Goal: Navigation & Orientation: Understand site structure

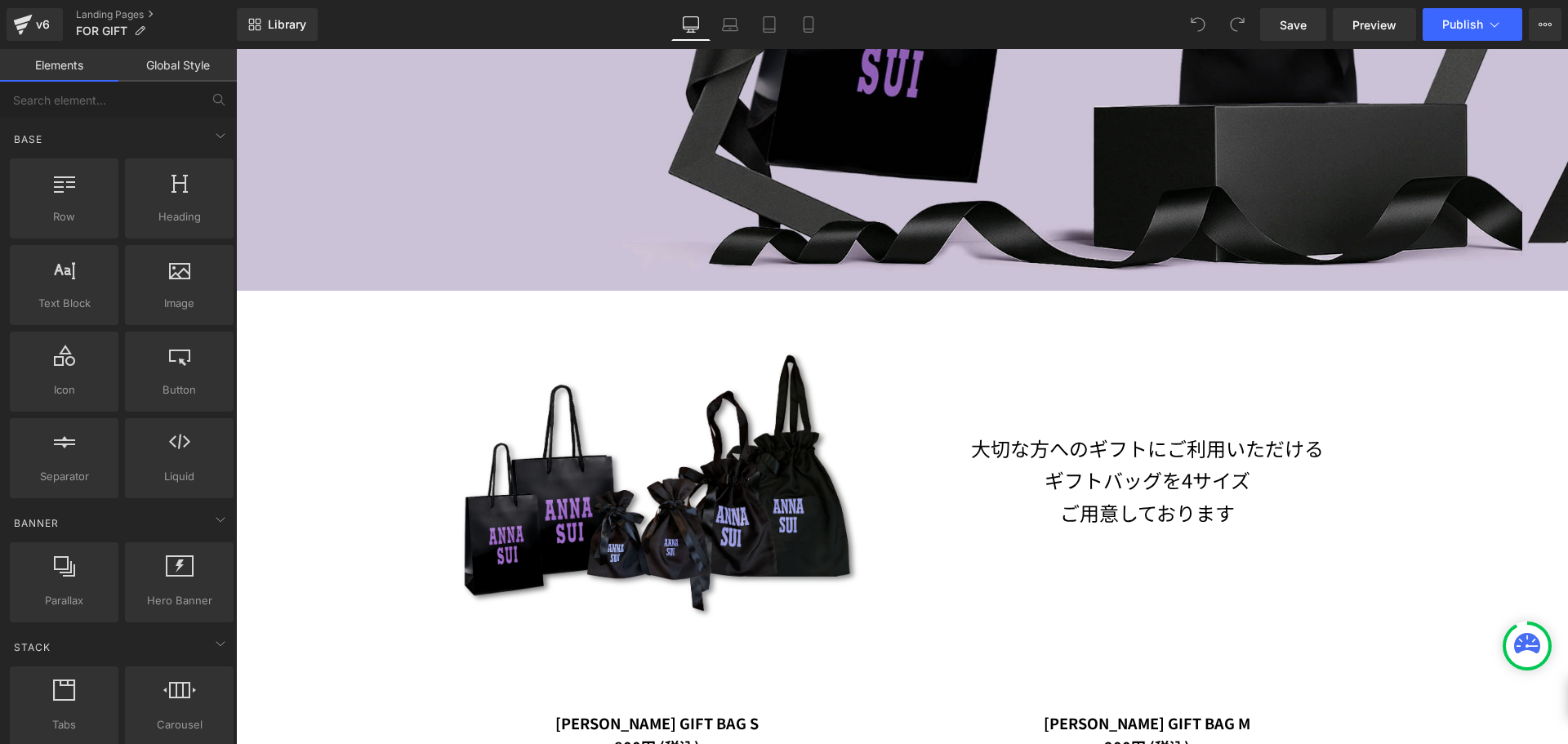
scroll to position [490, 0]
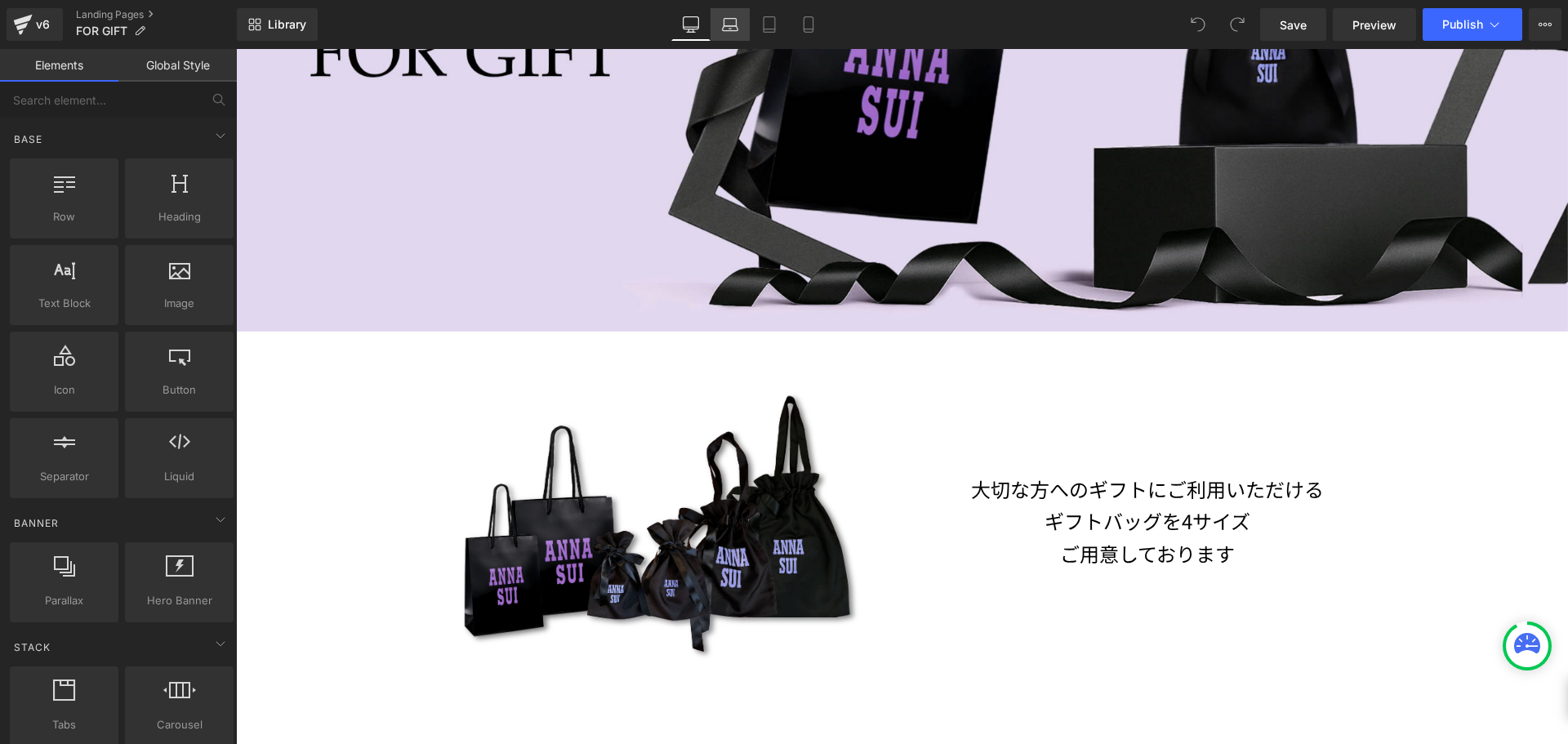
click at [739, 28] on link "Laptop" at bounding box center [730, 24] width 39 height 33
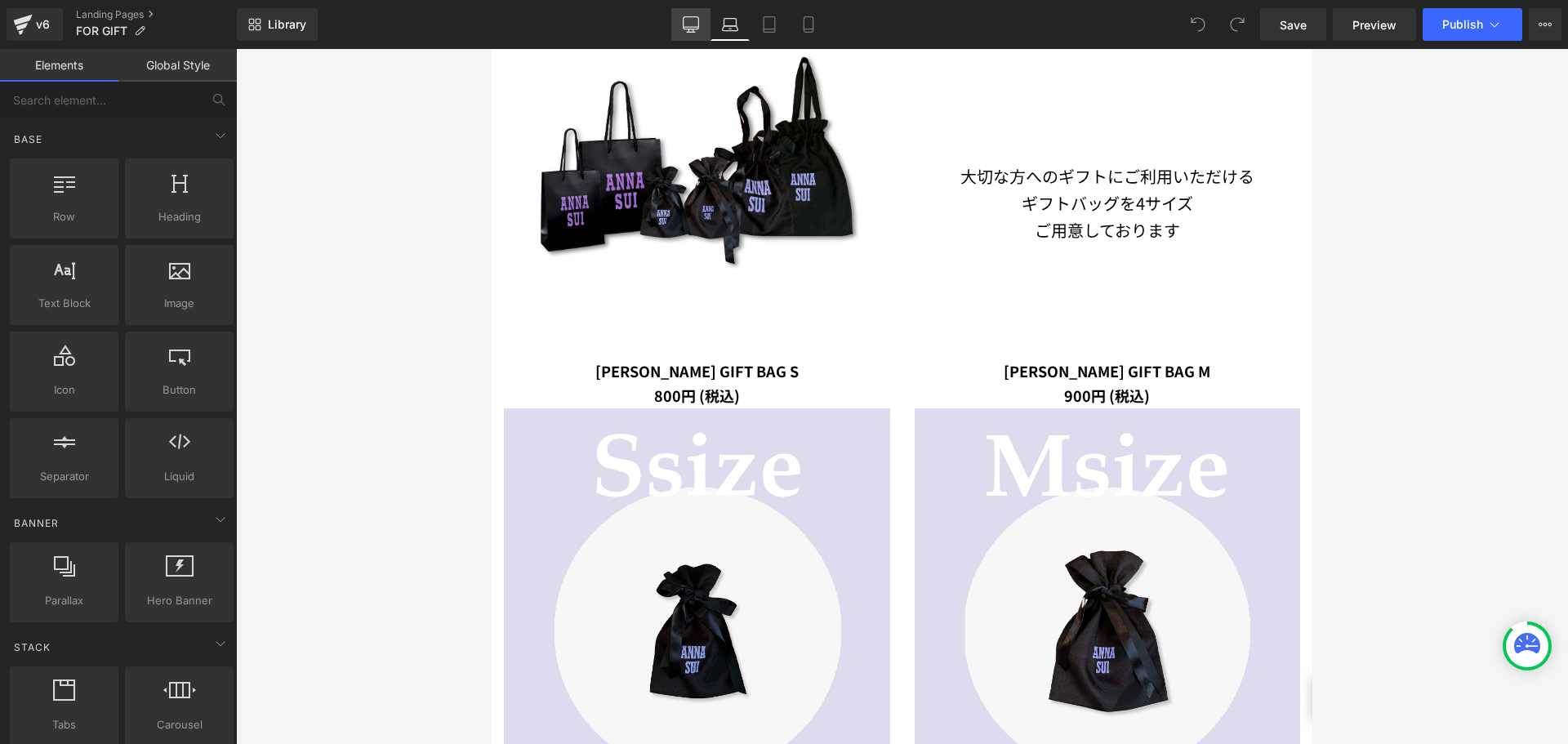
click at [690, 25] on icon at bounding box center [691, 25] width 17 height 17
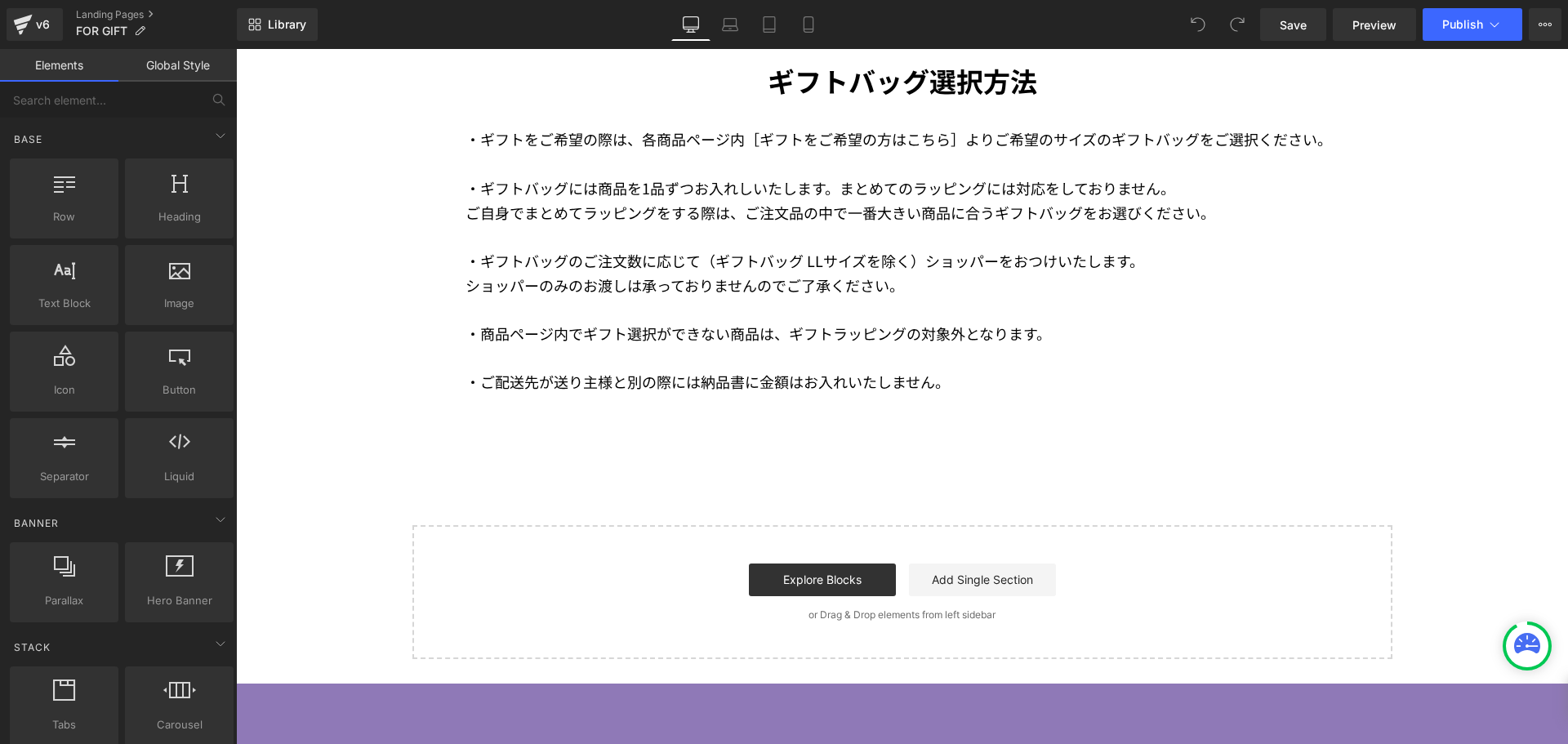
scroll to position [5027, 0]
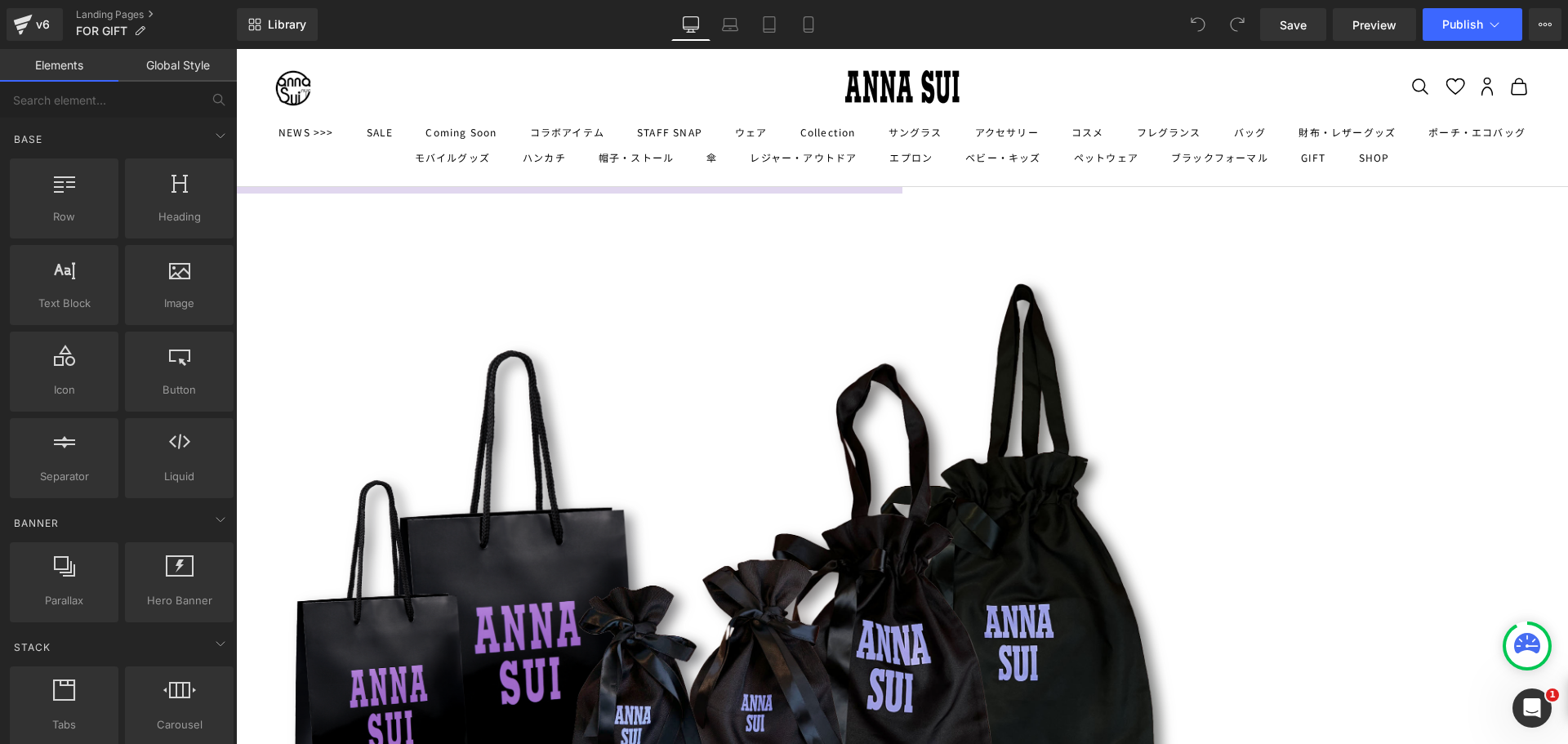
scroll to position [650, 0]
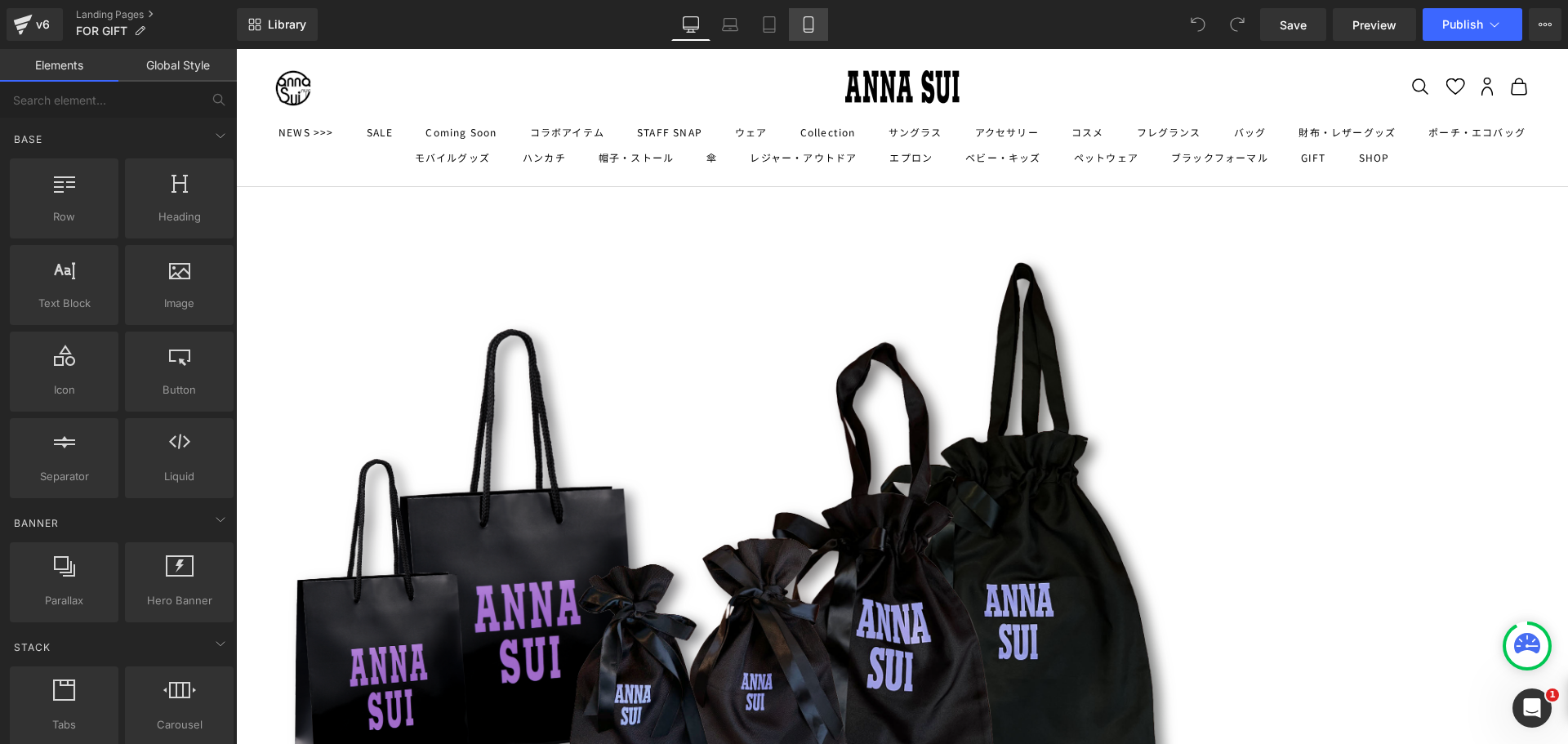
click at [807, 26] on icon at bounding box center [808, 25] width 17 height 17
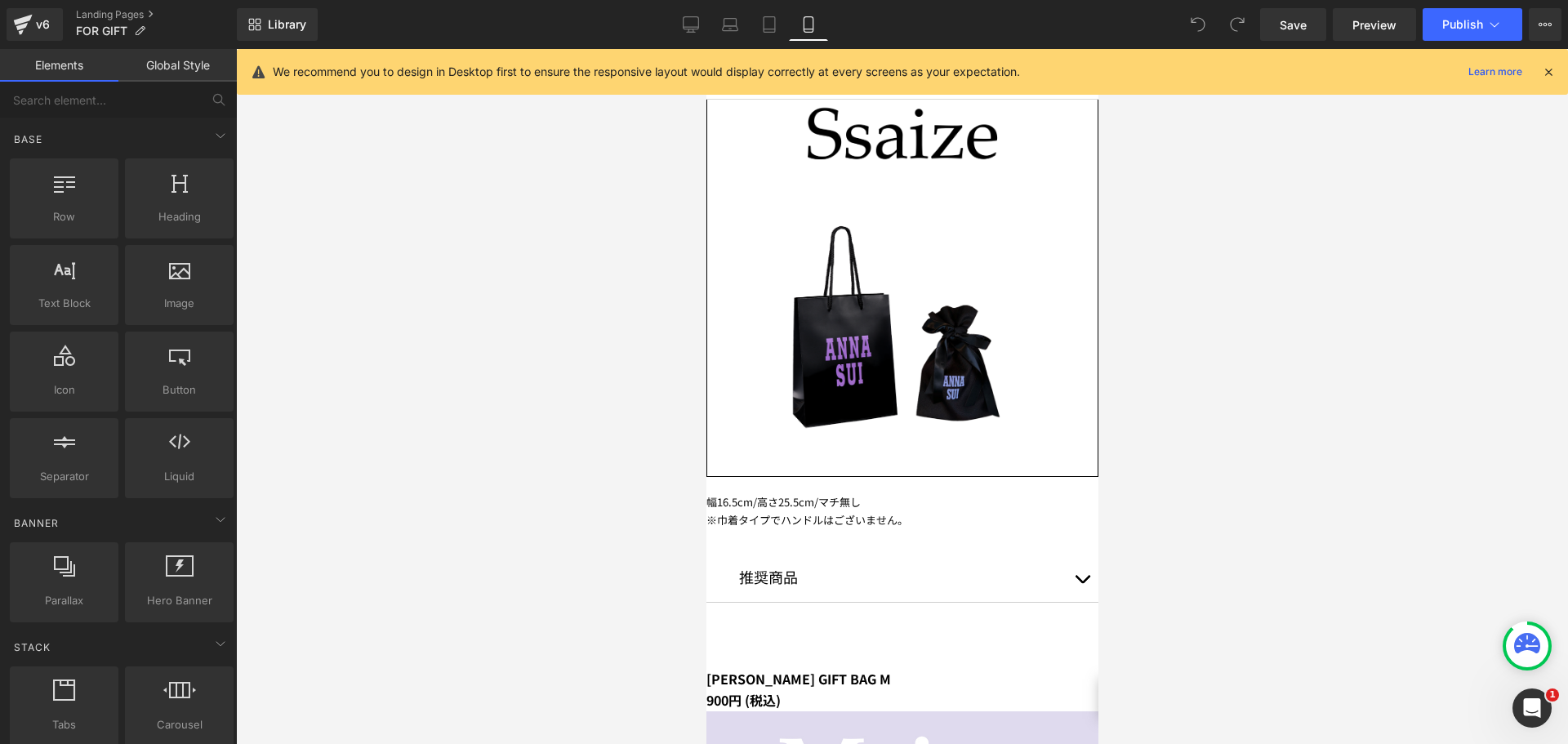
scroll to position [1470, 0]
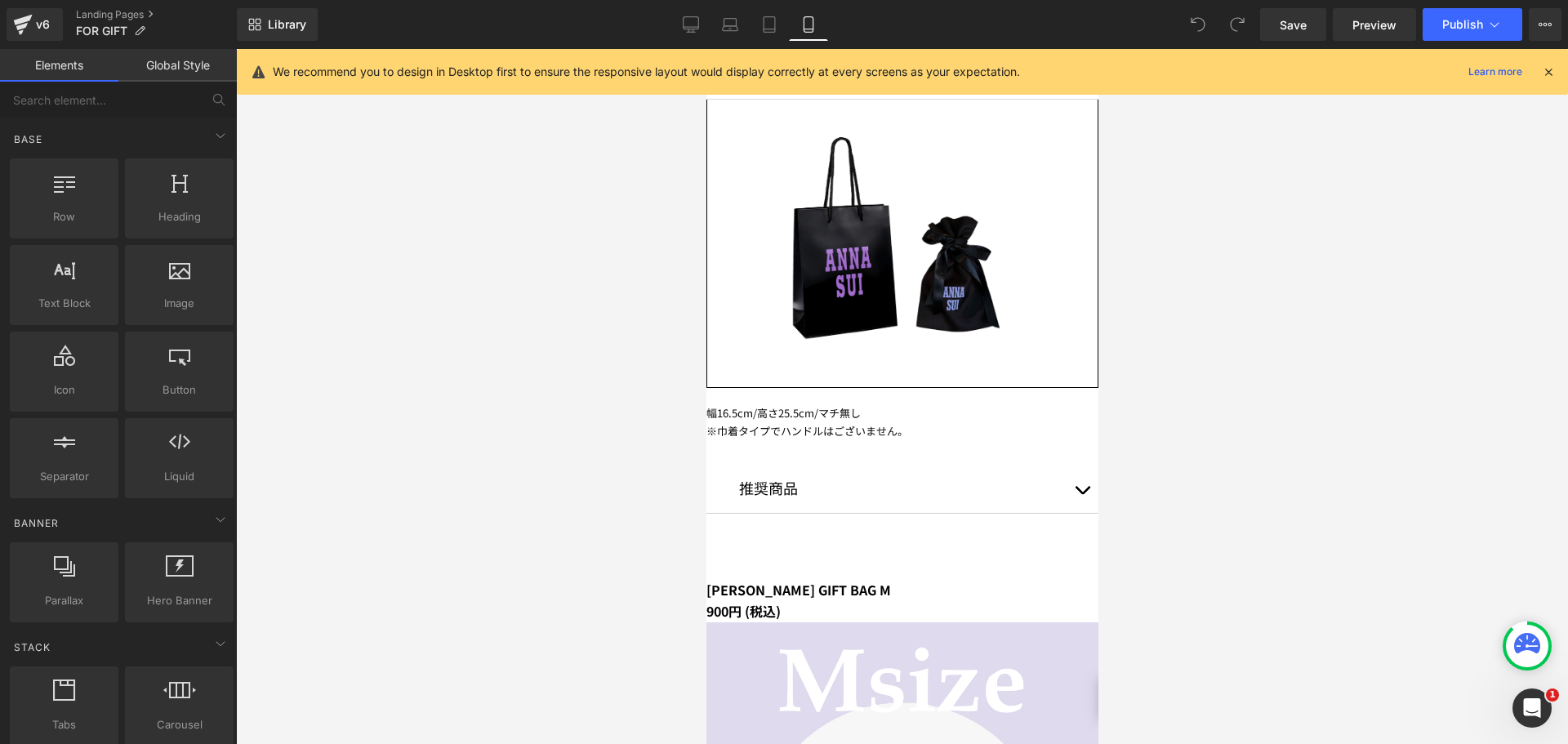
click at [1065, 464] on button "button" at bounding box center [1081, 488] width 33 height 49
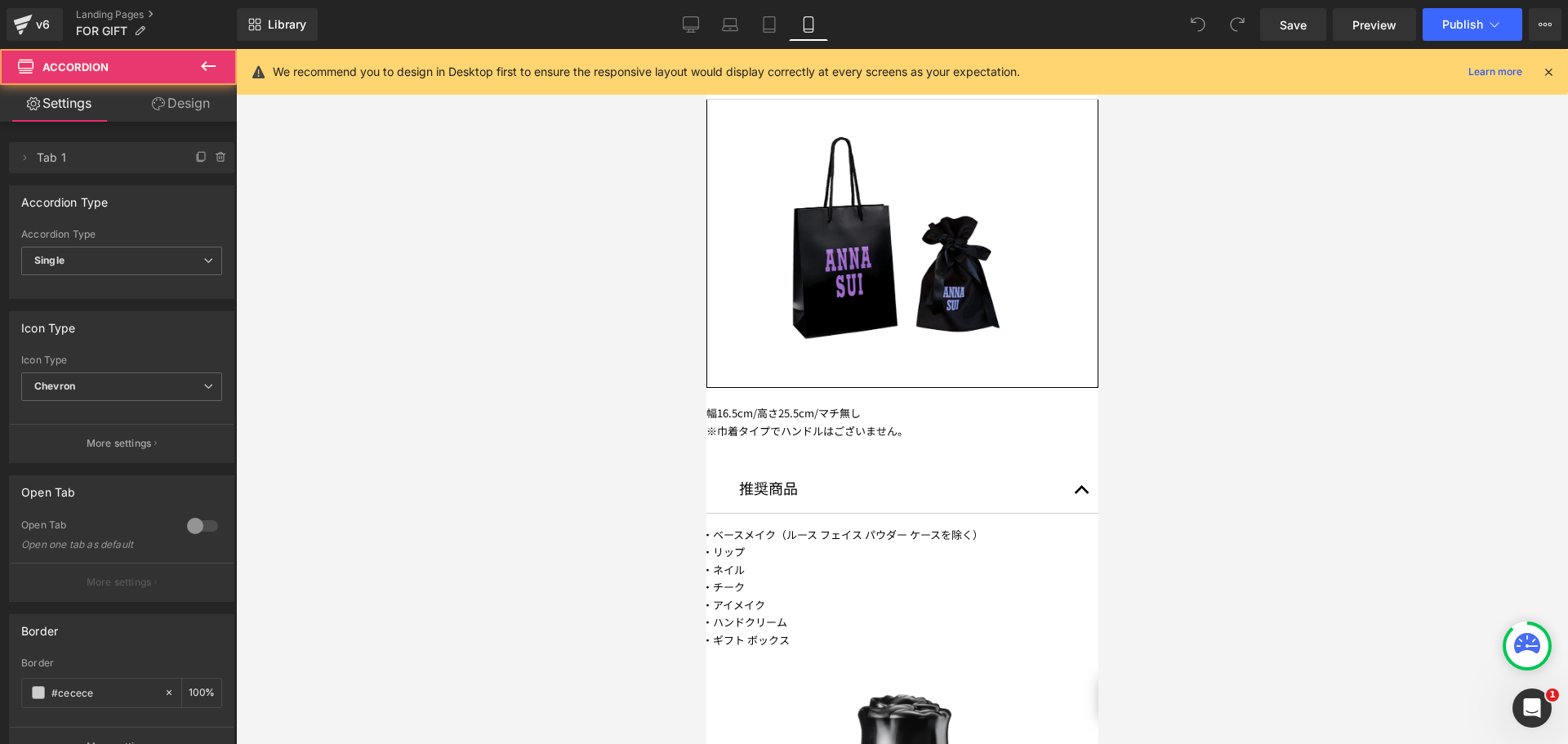
click at [1065, 464] on button "button" at bounding box center [1081, 488] width 33 height 49
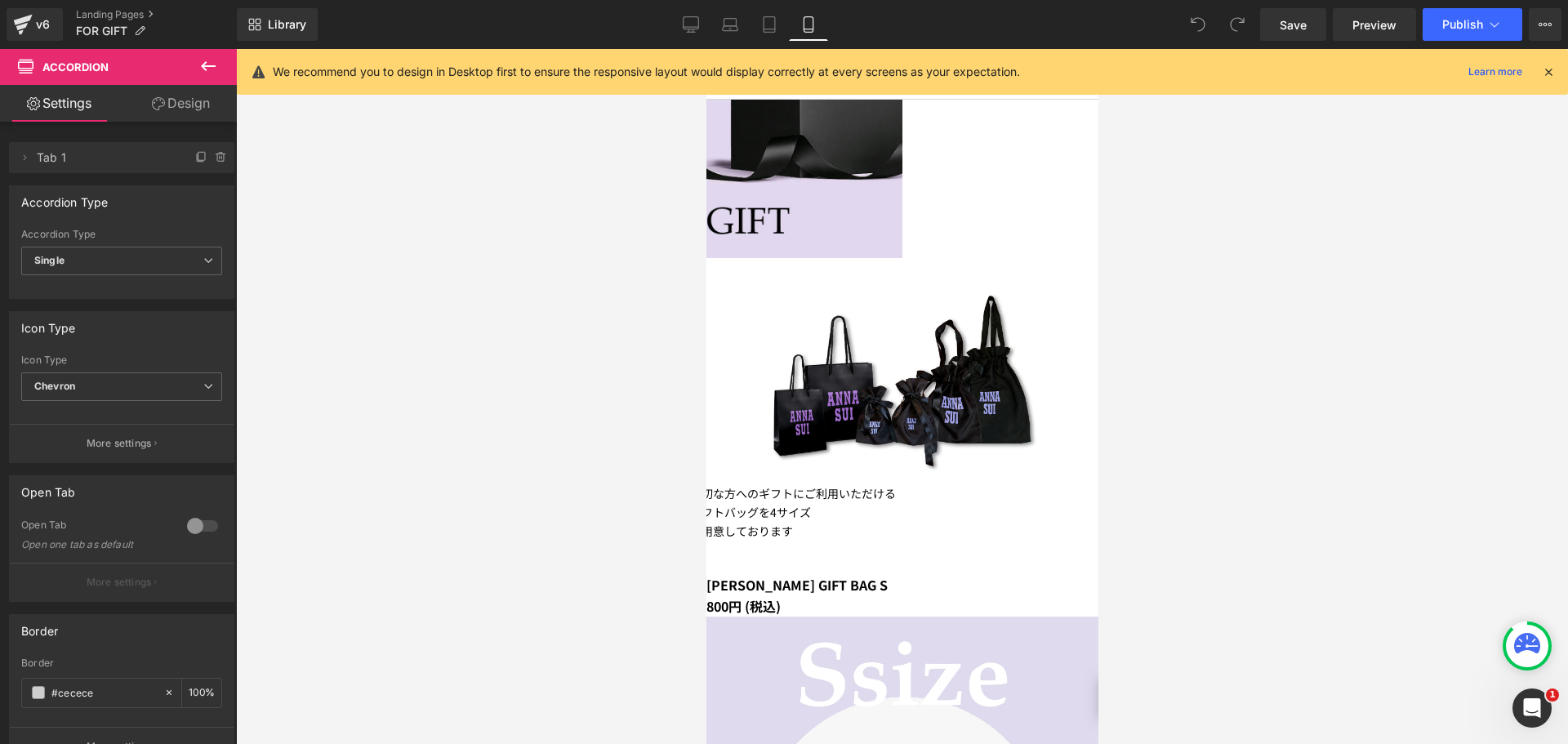
scroll to position [500, 0]
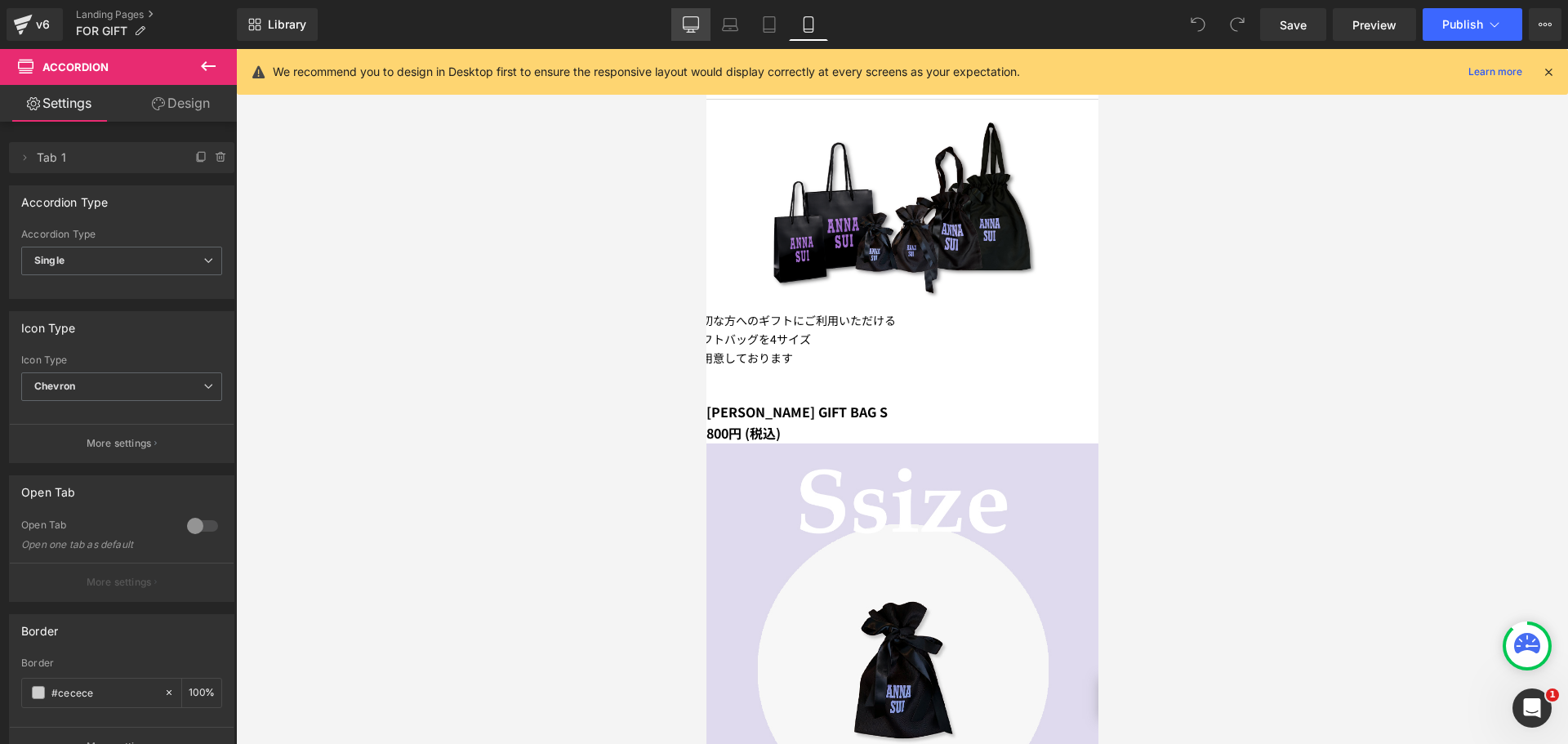
click at [680, 22] on link "Desktop" at bounding box center [690, 24] width 39 height 33
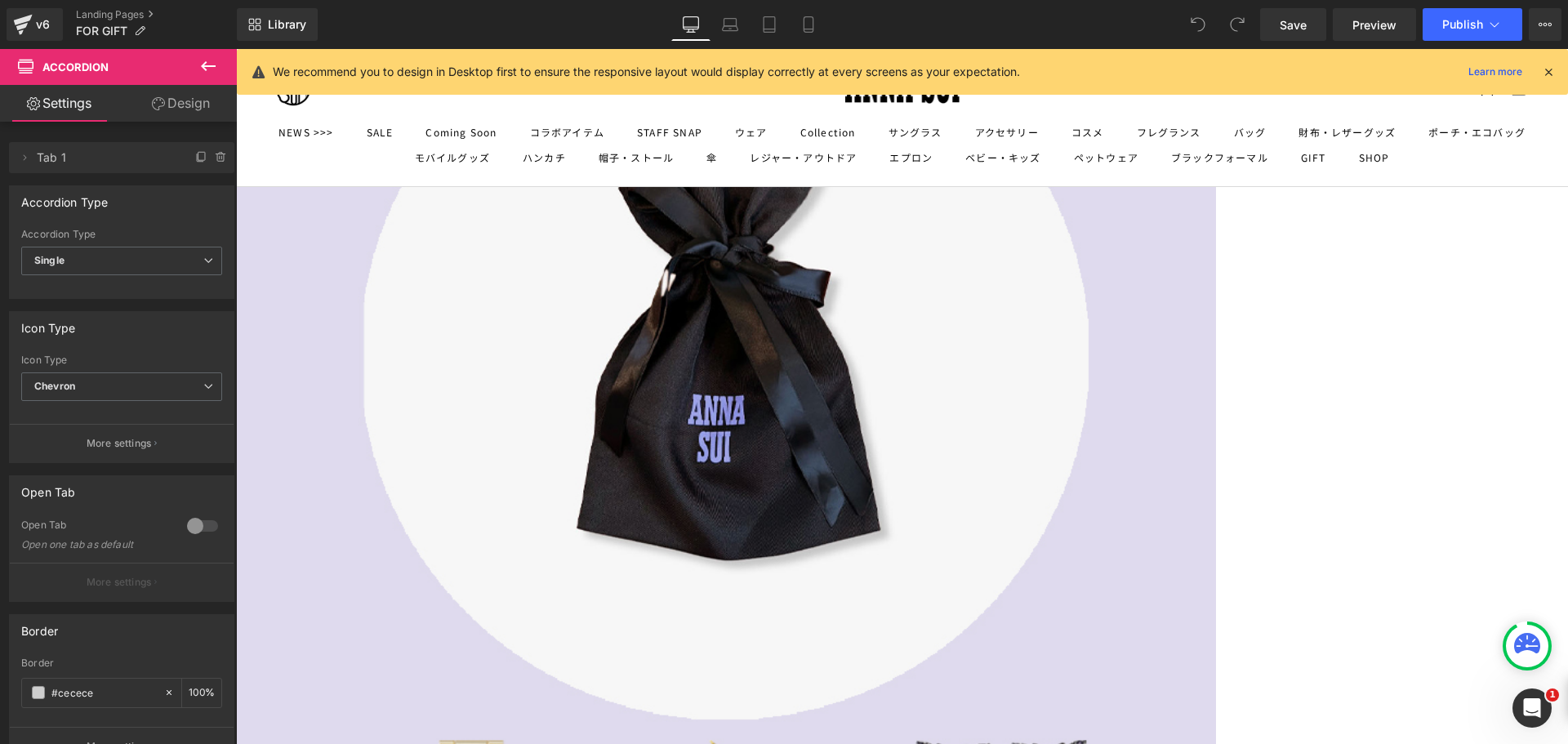
scroll to position [4492, 0]
